Goal: Task Accomplishment & Management: Use online tool/utility

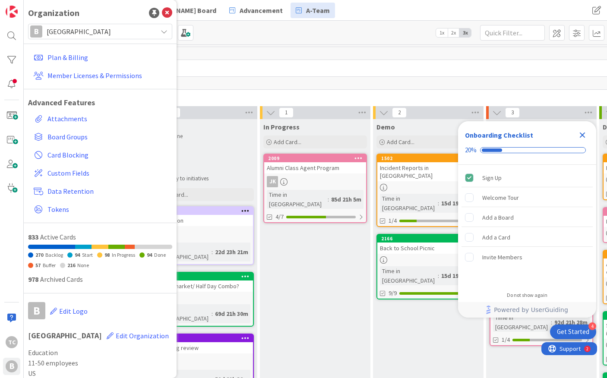
click at [131, 31] on span "[GEOGRAPHIC_DATA]" at bounding box center [100, 31] width 106 height 12
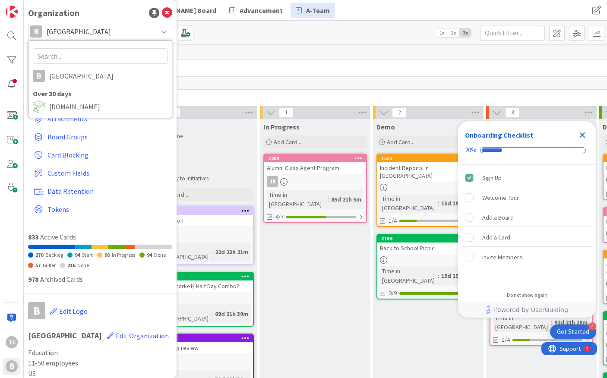
click at [240, 36] on div "Kanban MSB Leadership board 1x 2x 3x" at bounding box center [316, 33] width 584 height 24
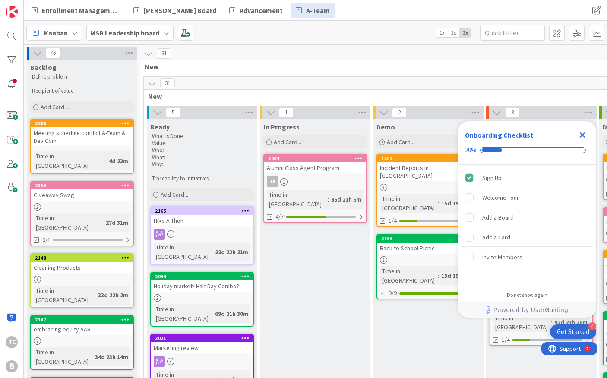
click at [138, 32] on b "MSB Leadership board" at bounding box center [124, 33] width 69 height 9
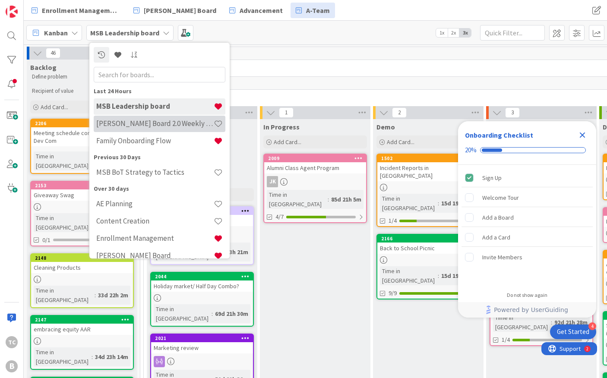
click at [140, 127] on h4 "[PERSON_NAME] Board 2.0 Weekly Planning" at bounding box center [155, 123] width 118 height 9
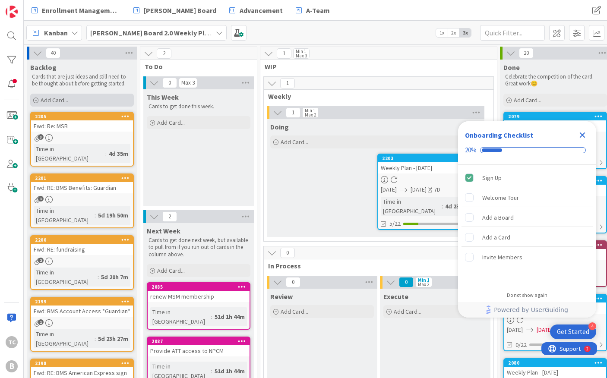
click at [89, 96] on div "Add Card..." at bounding box center [82, 100] width 104 height 13
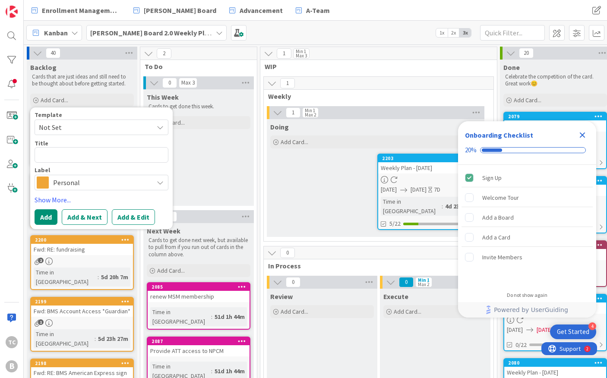
type textarea "x"
type textarea "C"
type textarea "x"
type textarea "Co"
type textarea "x"
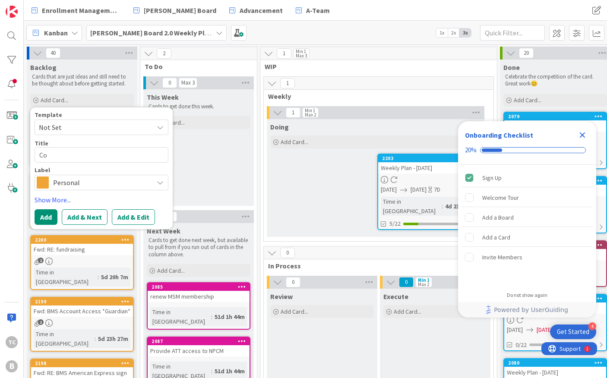
type textarea "Con"
type textarea "x"
type textarea "Cont"
type textarea "x"
type textarea "Contr"
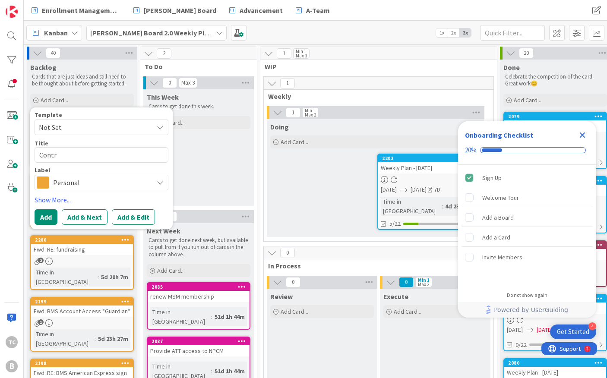
type textarea "x"
type textarea "Contra"
type textarea "x"
type textarea "Contrac"
type textarea "x"
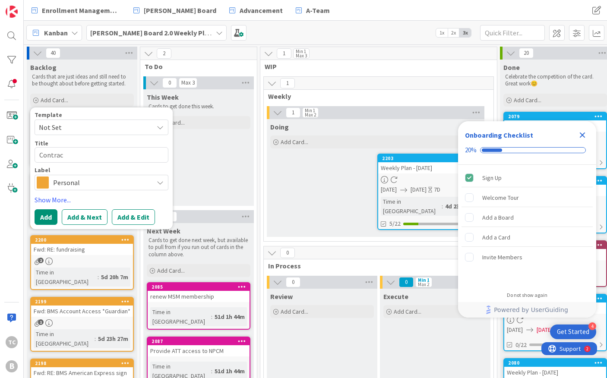
type textarea "Contract"
type textarea "x"
type textarea "Contract"
type textarea "x"
type textarea "Contract u"
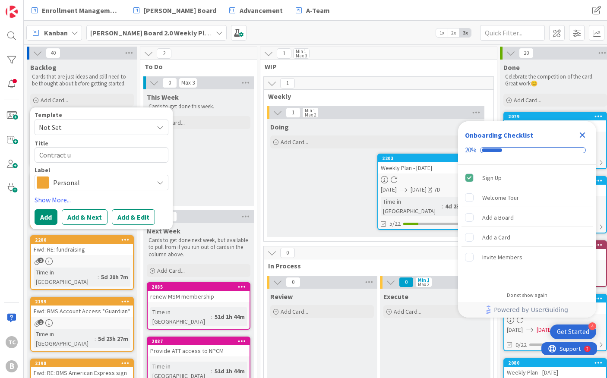
type textarea "x"
type textarea "Contract up"
type textarea "x"
type textarea "Contract u"
type textarea "x"
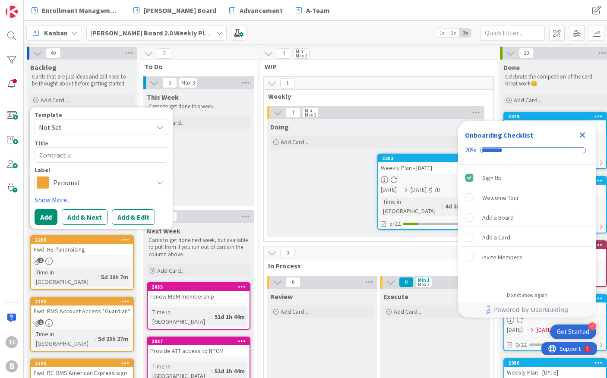
type textarea "Contract"
type textarea "x"
type textarea "Contract U"
type textarea "x"
type textarea "Contract Up"
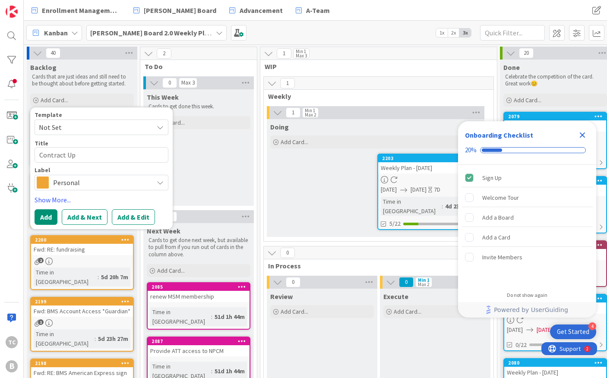
type textarea "x"
type textarea "Contract Upd"
type textarea "x"
type textarea "Contract Upda"
type textarea "x"
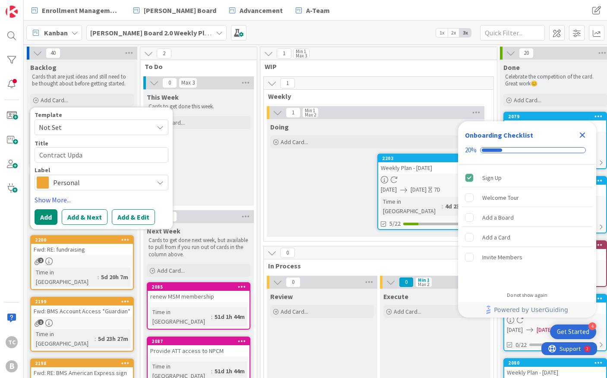
type textarea "Contract Updat"
type textarea "x"
type textarea "Contract Update"
type textarea "x"
type textarea "Contract Updates"
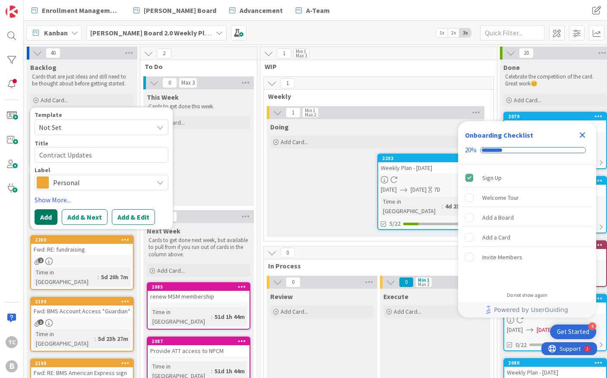
click at [48, 217] on button "Add" at bounding box center [46, 218] width 23 height 16
